Goal: Task Accomplishment & Management: Use online tool/utility

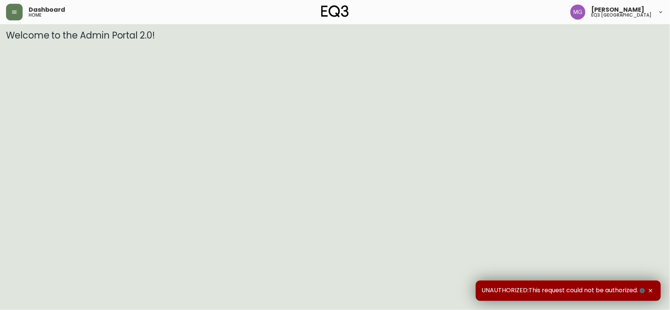
drag, startPoint x: 2, startPoint y: 9, endPoint x: 11, endPoint y: 14, distance: 10.0
click at [2, 10] on header "Dashboard home [PERSON_NAME] eq3 [GEOGRAPHIC_DATA]" at bounding box center [335, 12] width 670 height 24
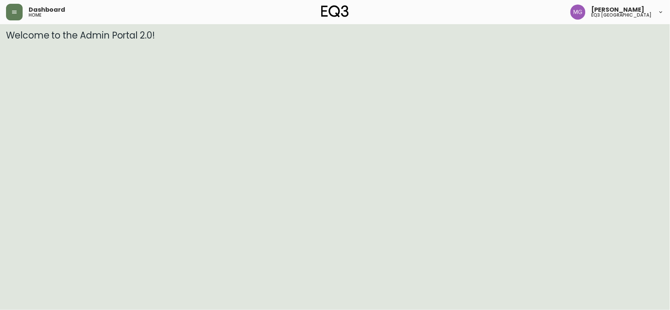
click at [21, 20] on div "Dashboard home" at bounding box center [115, 12] width 219 height 17
click at [12, 6] on button "button" at bounding box center [14, 12] width 17 height 17
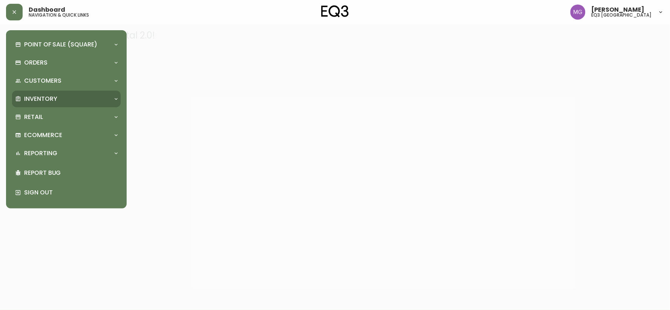
click at [41, 103] on p "Inventory" at bounding box center [40, 99] width 33 height 8
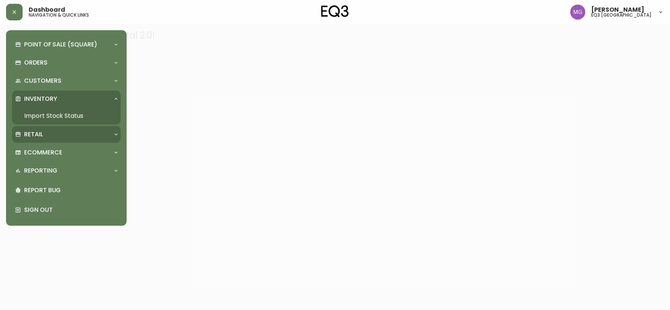
click at [43, 138] on div "Retail" at bounding box center [66, 134] width 109 height 17
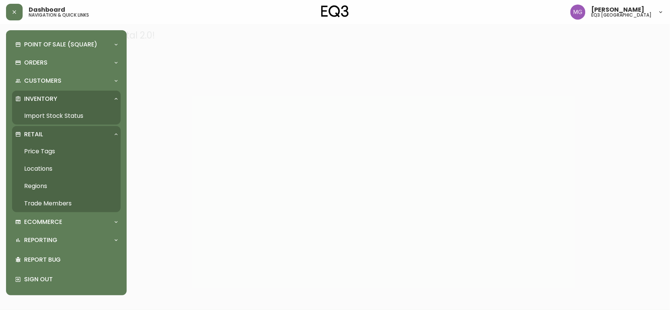
click at [43, 150] on link "Price Tags" at bounding box center [66, 151] width 109 height 17
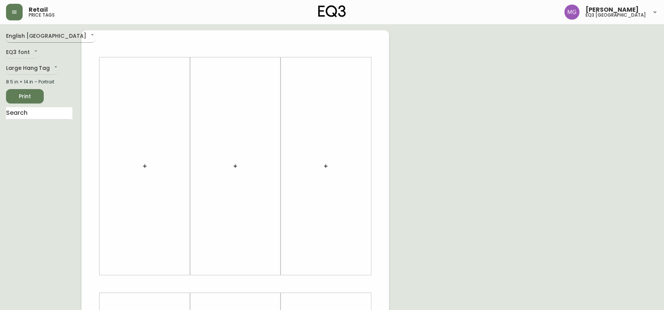
click at [43, 32] on body "Retail price tags [PERSON_NAME] eq3 [GEOGRAPHIC_DATA] English [GEOGRAPHIC_DATA]…" at bounding box center [332, 268] width 664 height 537
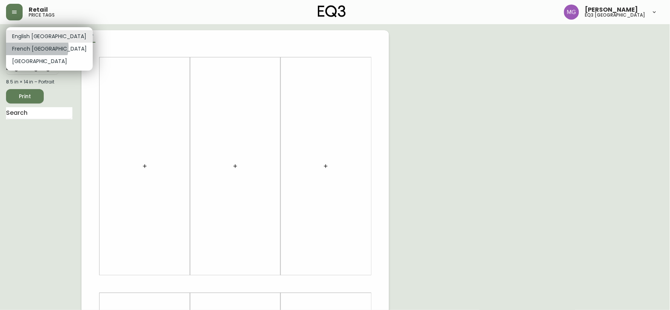
click at [37, 47] on li "French [GEOGRAPHIC_DATA]" at bounding box center [49, 49] width 87 height 12
type input "fr_CA"
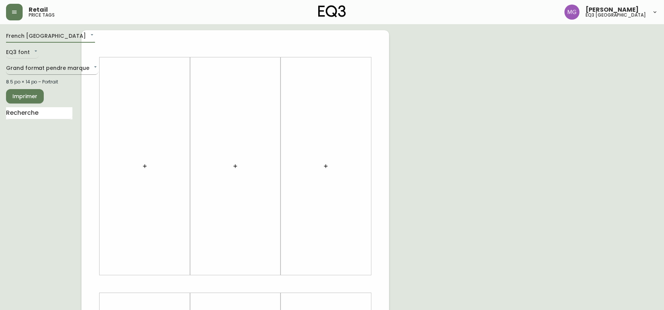
click at [38, 64] on body "Retail price tags [PERSON_NAME] eq3 [GEOGRAPHIC_DATA] [GEOGRAPHIC_DATA] fr_CA E…" at bounding box center [332, 268] width 664 height 537
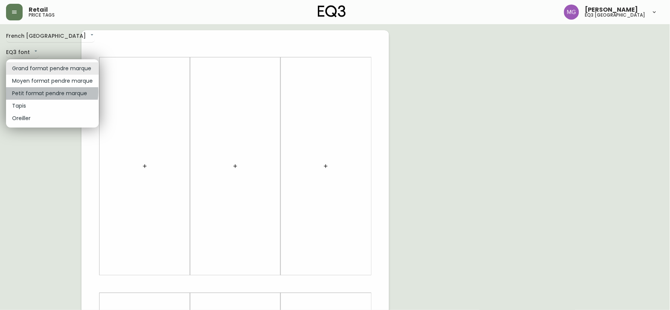
click at [36, 92] on li "Petit format pendre marque" at bounding box center [52, 93] width 93 height 12
type input "small"
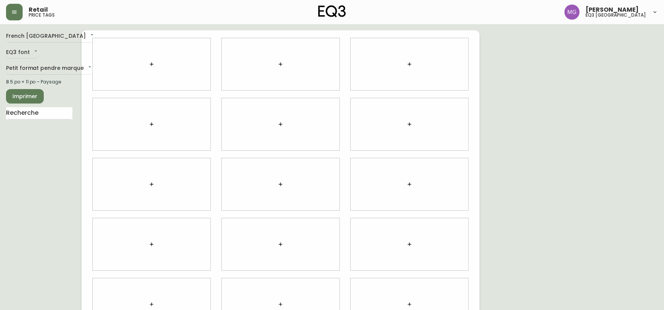
drag, startPoint x: 13, startPoint y: 15, endPoint x: 266, endPoint y: 326, distance: 400.1
click at [266, 309] on html "Retail price tags [PERSON_NAME] eq3 [GEOGRAPHIC_DATA] [GEOGRAPHIC_DATA] fr_CA E…" at bounding box center [332, 169] width 664 height 338
click at [25, 109] on input "text" at bounding box center [39, 113] width 66 height 12
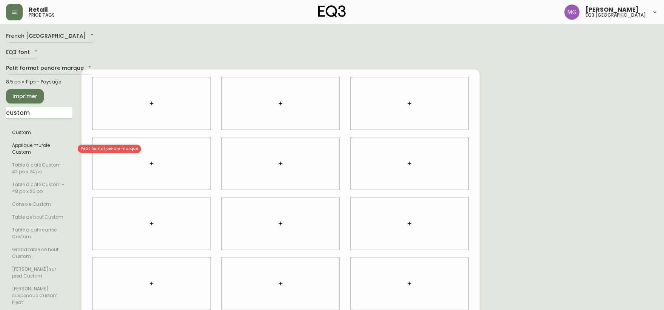
type input "custom"
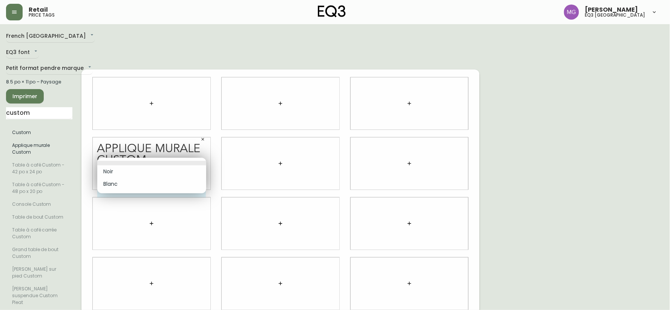
click at [155, 167] on body "Retail price tags [PERSON_NAME] eq3 [GEOGRAPHIC_DATA] [GEOGRAPHIC_DATA] fr_CA E…" at bounding box center [335, 208] width 670 height 416
click at [292, 115] on div at bounding box center [335, 155] width 670 height 310
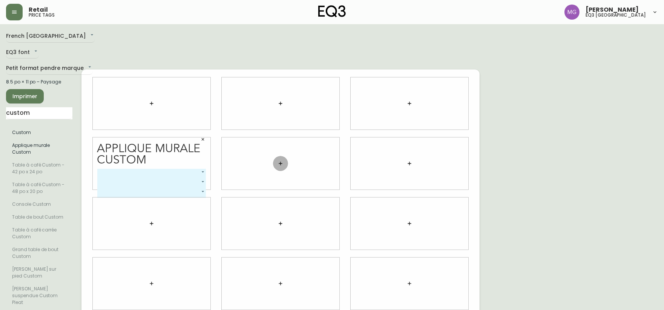
click at [281, 160] on icon "button" at bounding box center [281, 163] width 6 height 6
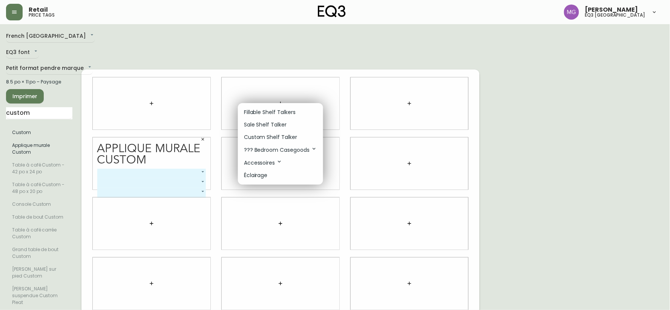
click at [278, 113] on p "Fillable Shelf Talkers" at bounding box center [270, 112] width 52 height 8
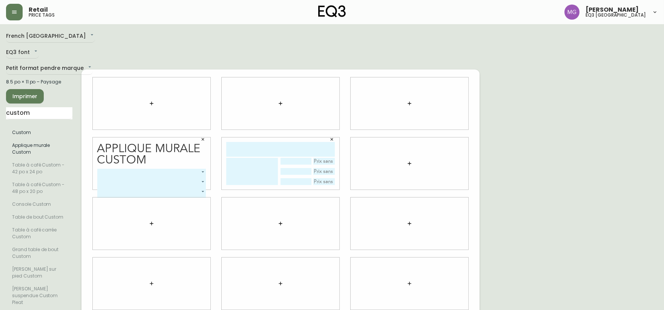
click at [246, 142] on input "text" at bounding box center [280, 149] width 109 height 15
type input "custom"
click at [248, 158] on textarea at bounding box center [252, 171] width 52 height 27
type textarea "s"
click at [235, 158] on textarea "CÂBLE" at bounding box center [252, 171] width 52 height 27
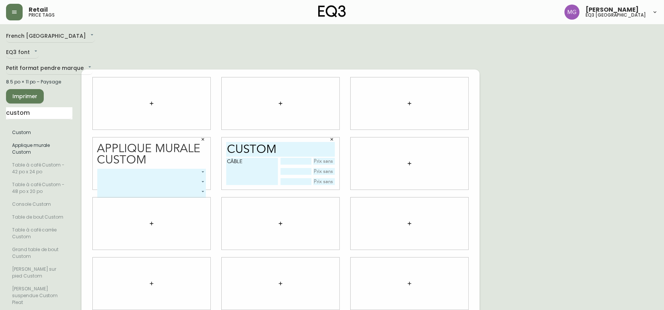
click at [245, 158] on textarea "CÂBLE" at bounding box center [252, 171] width 52 height 27
type textarea "CÂBLE ABAT-JOUR"
click at [301, 158] on input "text" at bounding box center [296, 161] width 31 height 7
click at [323, 158] on input "text" at bounding box center [324, 161] width 22 height 7
type input "59,99$"
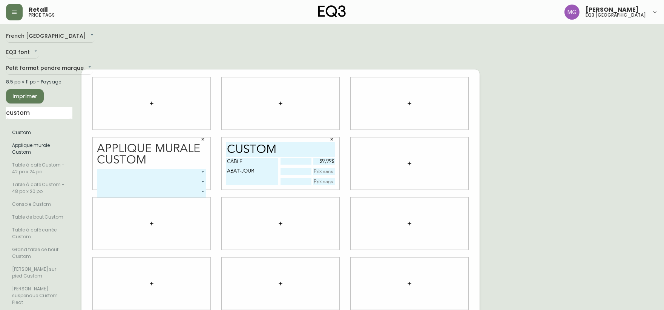
drag, startPoint x: 253, startPoint y: 152, endPoint x: 170, endPoint y: 152, distance: 83.3
click at [170, 152] on div "Applique murale Custom ​ ​ ​ custom CÂBLE ABAT-JOUR 59,99$" at bounding box center [280, 223] width 398 height 308
click at [292, 158] on input "text" at bounding box center [296, 161] width 31 height 7
paste input "CÂBLE"
type input "CÂBLE"
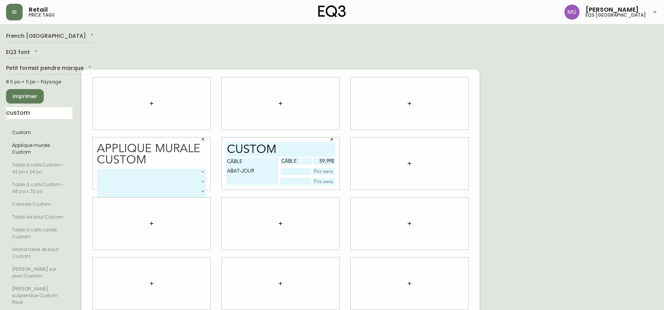
drag, startPoint x: 257, startPoint y: 151, endPoint x: 107, endPoint y: 151, distance: 150.4
click at [107, 151] on div "Applique murale Custom ​ ​ ​ custom CÂBLE ABAT-JOUR CÂBLE 59,99$" at bounding box center [280, 223] width 398 height 308
drag, startPoint x: 261, startPoint y: 158, endPoint x: 189, endPoint y: 158, distance: 71.6
click at [189, 158] on div "Applique murale Custom ​ ​ ​ custom ABAT-JOUR CÂBLE 59,99$" at bounding box center [280, 223] width 398 height 308
type textarea "ABAT-JOUR"
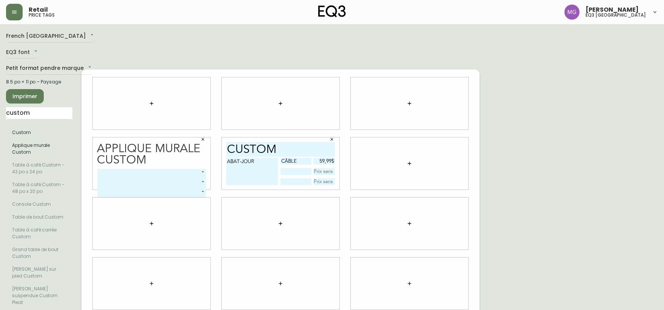
click at [292, 168] on input "text" at bounding box center [296, 171] width 31 height 7
paste input "ABAT-JOUR"
type input "ABAT-JOUR"
drag, startPoint x: 258, startPoint y: 159, endPoint x: 12, endPoint y: 145, distance: 245.9
click at [12, 143] on div "French Canada fr_CA EQ3 font EQ3 Petit format pendre marque small 8.5 po × 11 p…" at bounding box center [332, 223] width 652 height 386
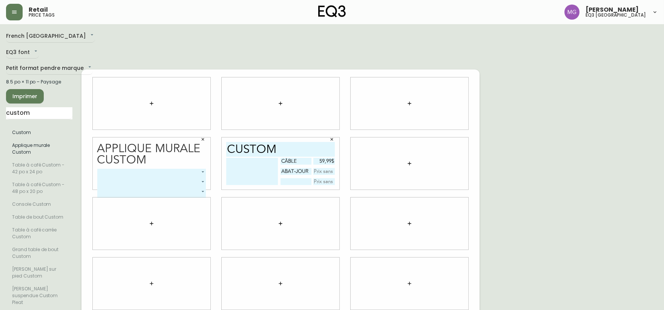
drag, startPoint x: 311, startPoint y: 159, endPoint x: 4, endPoint y: 173, distance: 307.2
click at [4, 173] on main "French Canada fr_CA EQ3 font EQ3 Petit format pendre marque small 8.5 po × 11 p…" at bounding box center [332, 220] width 664 height 392
type input "AMPOULE"
drag, startPoint x: 308, startPoint y: 160, endPoint x: 239, endPoint y: 156, distance: 68.4
click at [239, 158] on div "CÂBLE 59,99$ AMPOULE" at bounding box center [280, 171] width 109 height 27
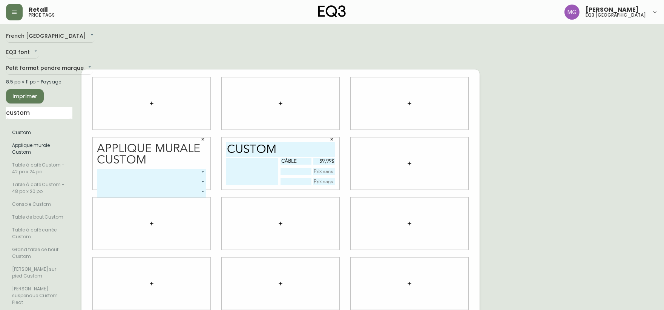
click at [246, 158] on textarea at bounding box center [252, 171] width 52 height 27
type textarea "AMPOULE"
click at [304, 168] on input "text" at bounding box center [296, 171] width 31 height 7
type input "7''"
click at [317, 168] on input "text" at bounding box center [324, 171] width 22 height 7
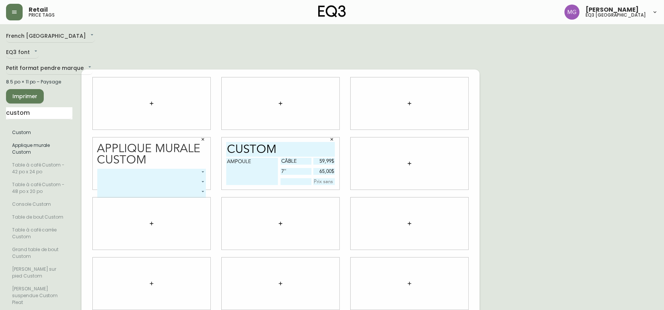
type input "65,00$"
click at [233, 158] on textarea "AMPOULE" at bounding box center [252, 171] width 52 height 27
type textarea "SUSPENSION AMPOULE"
click at [323, 197] on div at bounding box center [281, 223] width 118 height 52
click at [204, 137] on icon "button" at bounding box center [203, 139] width 5 height 5
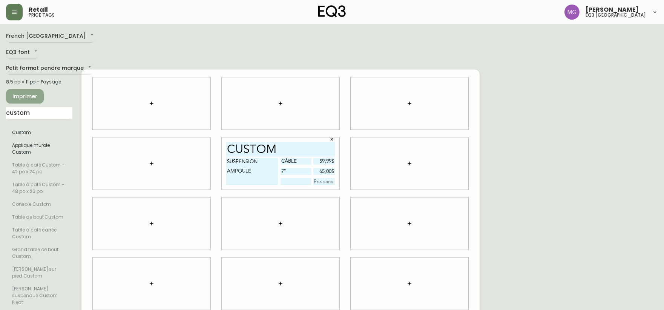
click at [33, 100] on span "Imprimer" at bounding box center [25, 96] width 26 height 9
